Goal: Task Accomplishment & Management: Complete application form

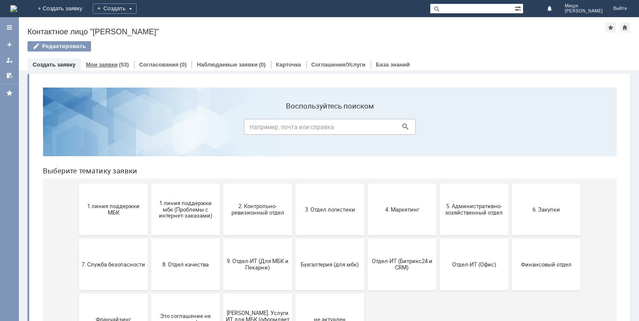
click at [101, 66] on link "Мои заявки" at bounding box center [102, 64] width 32 height 6
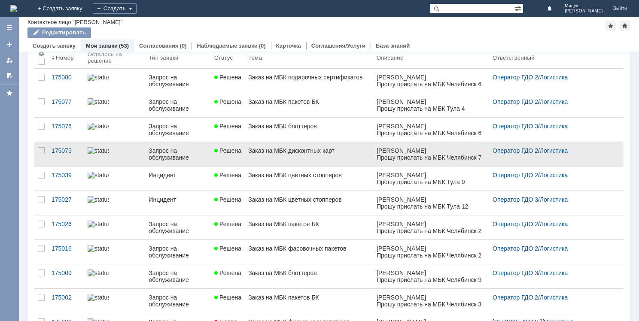
scroll to position [43, 0]
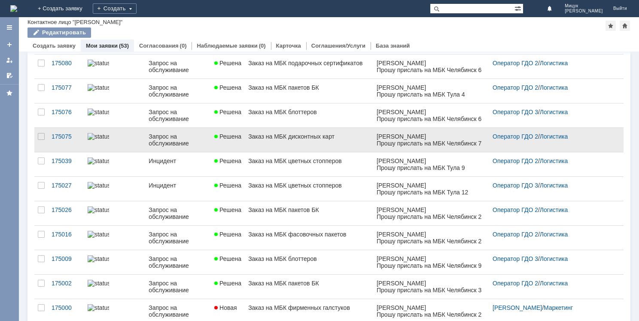
click at [293, 147] on link "Заказ на МБК дисконтных карт" at bounding box center [309, 140] width 128 height 24
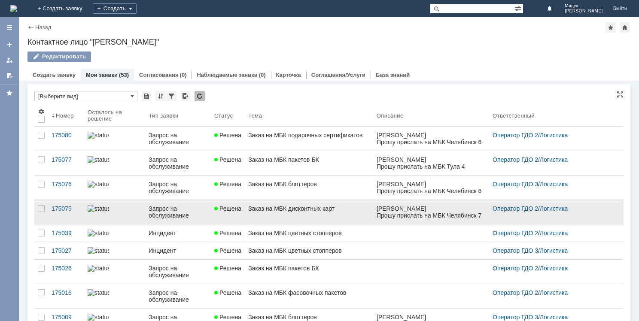
click at [295, 209] on div "Заказ на МБК дисконтных карт" at bounding box center [309, 208] width 122 height 7
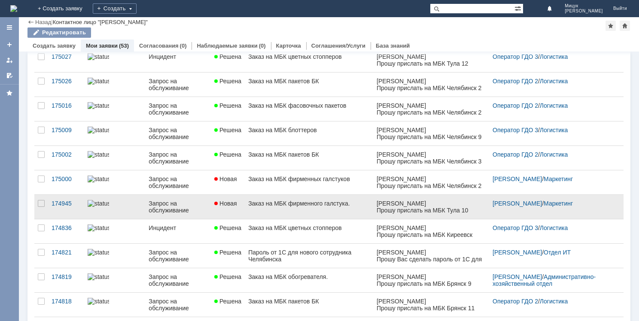
click at [282, 205] on div "Заказ на МБК фирменного галстука." at bounding box center [309, 203] width 122 height 7
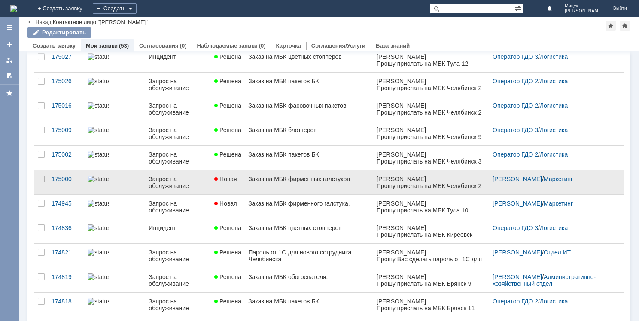
click at [272, 176] on div "Заказ на МБК фирменных галстуков" at bounding box center [309, 179] width 122 height 7
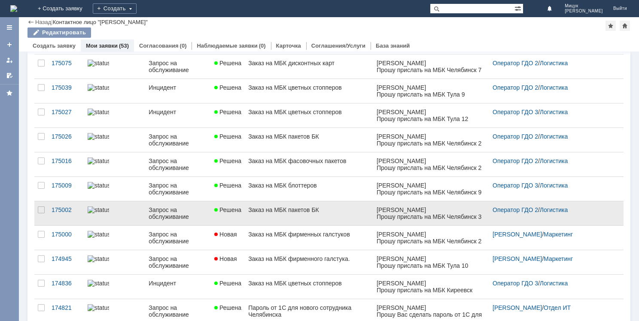
click at [297, 215] on link "Заказ на МБК пакетов БК" at bounding box center [309, 213] width 128 height 24
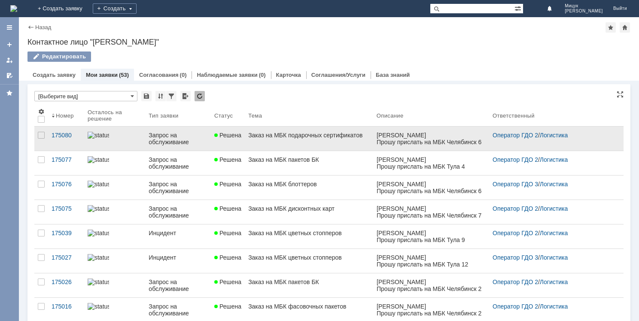
click at [286, 136] on div "Заказ на МБК подарочных сертификатов" at bounding box center [309, 135] width 122 height 7
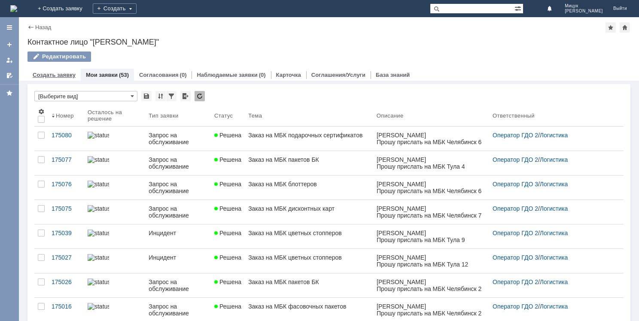
click at [68, 79] on div "Создать заявку" at bounding box center [53, 75] width 53 height 12
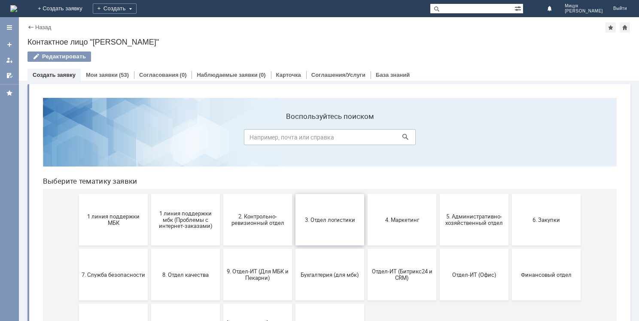
click at [323, 219] on span "3. Отдел логистики" at bounding box center [330, 219] width 64 height 6
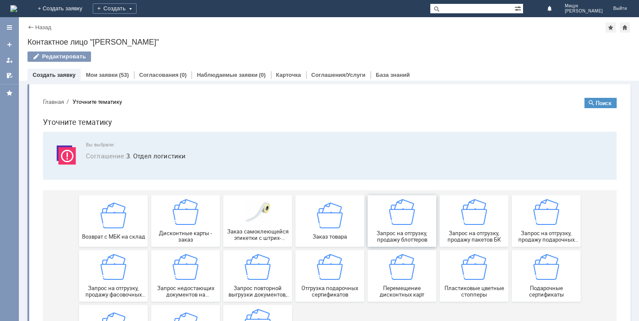
click at [398, 227] on div "Запрос на отгрузку, продажу блоттеров" at bounding box center [402, 221] width 64 height 44
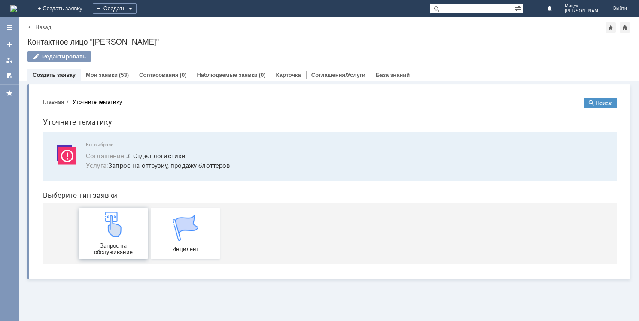
click at [117, 232] on img at bounding box center [113, 225] width 26 height 26
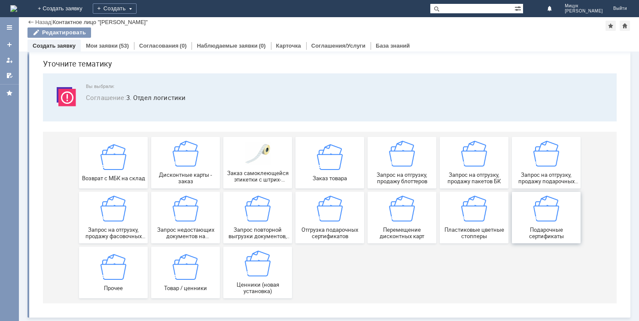
scroll to position [29, 0]
click at [331, 217] on img at bounding box center [330, 209] width 26 height 26
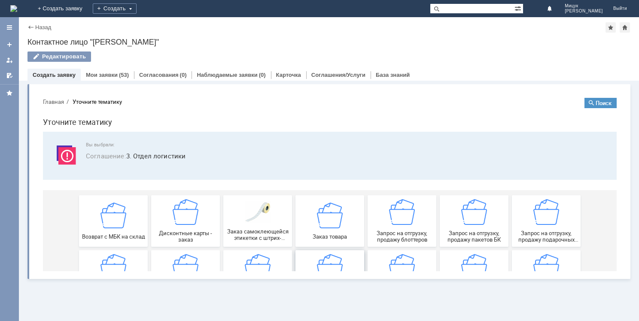
scroll to position [0, 0]
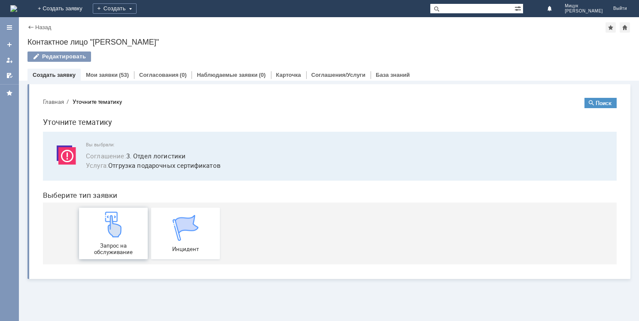
click at [109, 231] on img at bounding box center [113, 225] width 26 height 26
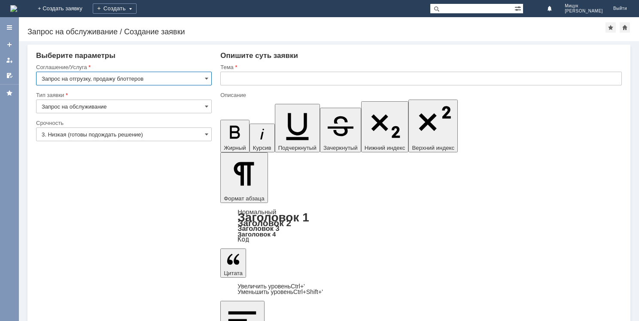
click at [115, 138] on input "3. Низкая (готовы подождать решение)" at bounding box center [124, 135] width 176 height 14
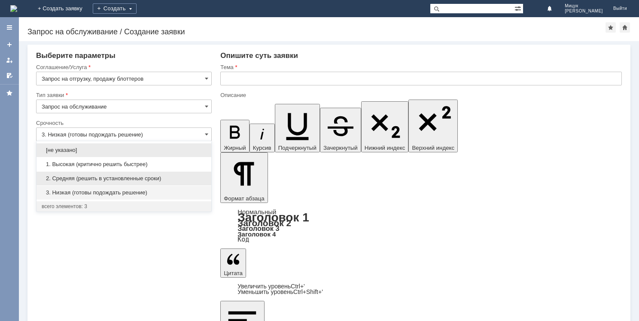
click at [116, 177] on span "2. Средняя (решить в установленные сроки)" at bounding box center [124, 178] width 164 height 7
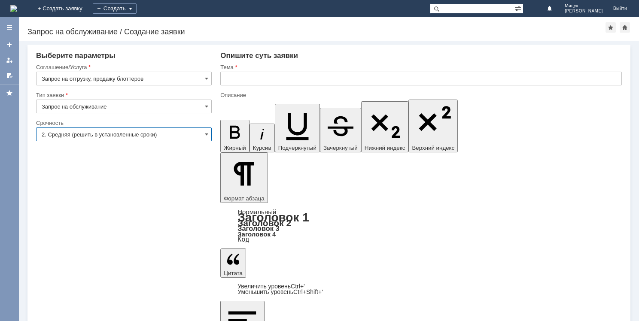
type input "2. Средняя (решить в установленные сроки)"
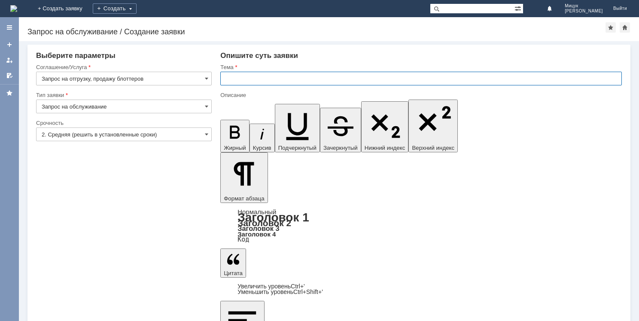
click at [235, 80] on input "text" at bounding box center [420, 79] width 401 height 14
type input "Заказ на МБК блоттеров"
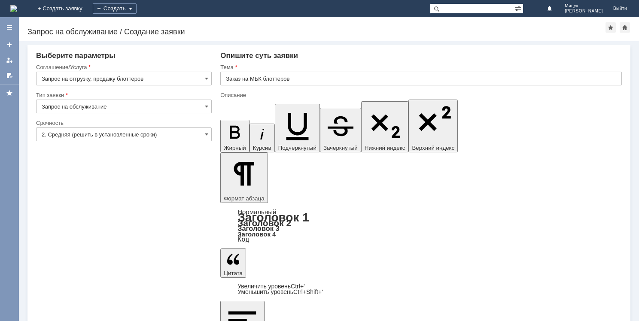
click at [93, 132] on input "3. Низкая (готовы подождать решение)" at bounding box center [124, 135] width 176 height 14
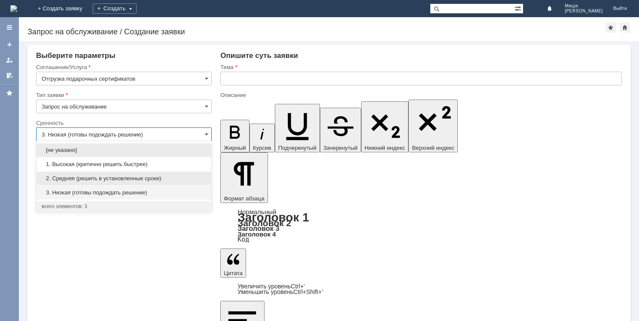
click at [110, 178] on span "2. Средняя (решить в установленные сроки)" at bounding box center [124, 178] width 164 height 7
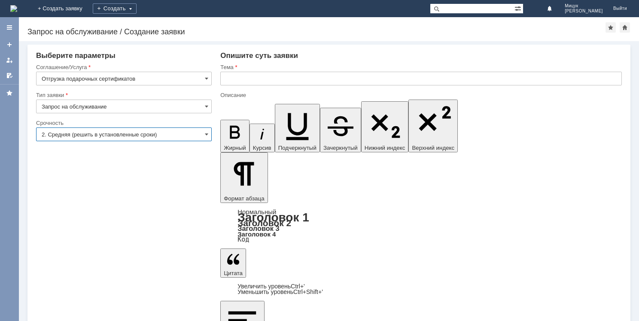
type input "2. Средняя (решить в установленные сроки)"
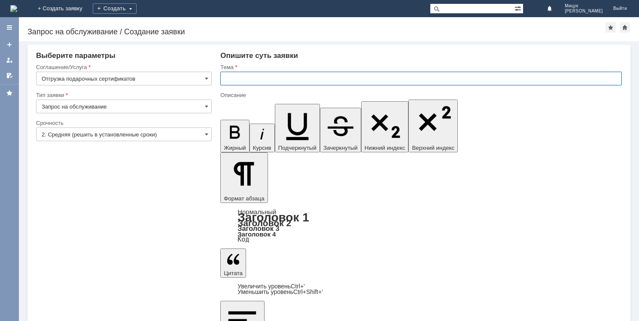
click at [240, 80] on input "text" at bounding box center [420, 79] width 401 height 14
type input "Заказ на МБК подарочных сертификатов"
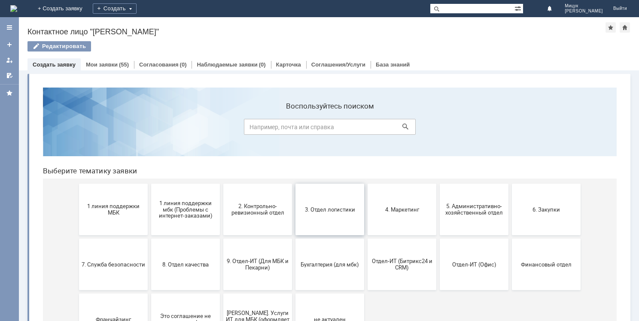
click at [322, 196] on button "3. Отдел логистики" at bounding box center [329, 210] width 69 height 52
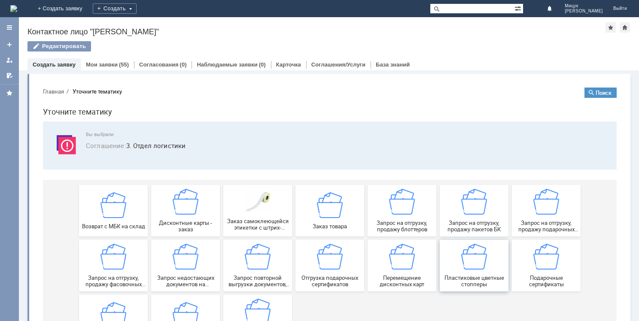
click at [472, 263] on img at bounding box center [474, 257] width 26 height 26
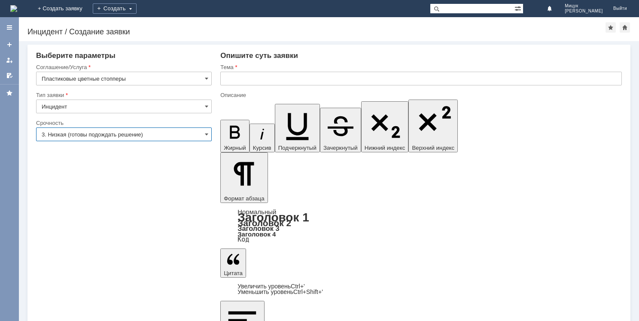
click at [107, 133] on input "3. Низкая (готовы подождать решение)" at bounding box center [124, 135] width 176 height 14
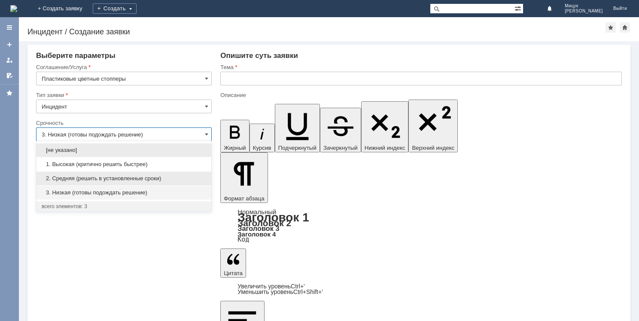
click at [121, 177] on span "2. Средняя (решить в установленные сроки)" at bounding box center [124, 178] width 164 height 7
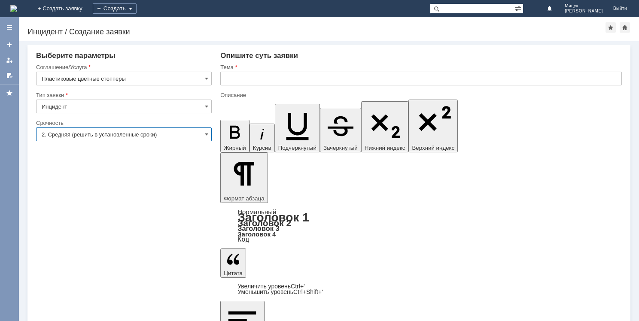
type input "2. Средняя (решить в установленные сроки)"
click at [246, 77] on input "text" at bounding box center [420, 79] width 401 height 14
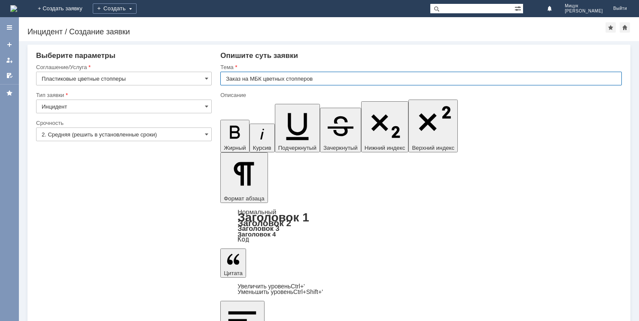
type input "Заказ на МБК цветных стопперов"
